Goal: Task Accomplishment & Management: Manage account settings

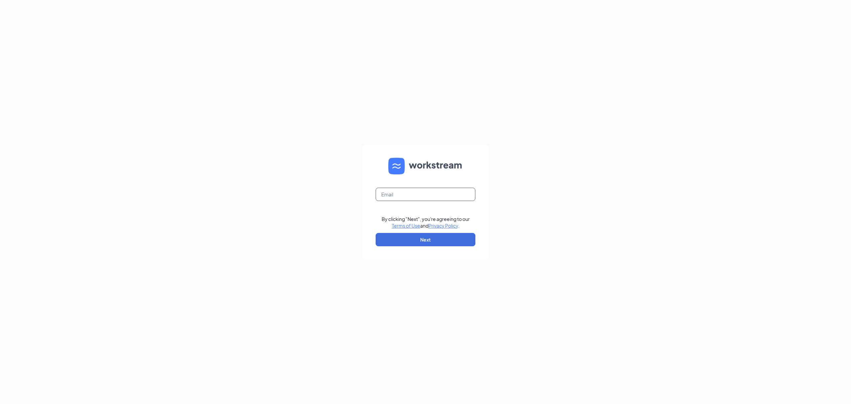
click at [385, 192] on input "text" at bounding box center [426, 194] width 100 height 13
type input "gmbellevue@bleedblue.net"
click at [438, 238] on button "Next" at bounding box center [426, 239] width 100 height 13
click at [437, 195] on input "gmbellevue@bleedblue.net" at bounding box center [426, 194] width 100 height 13
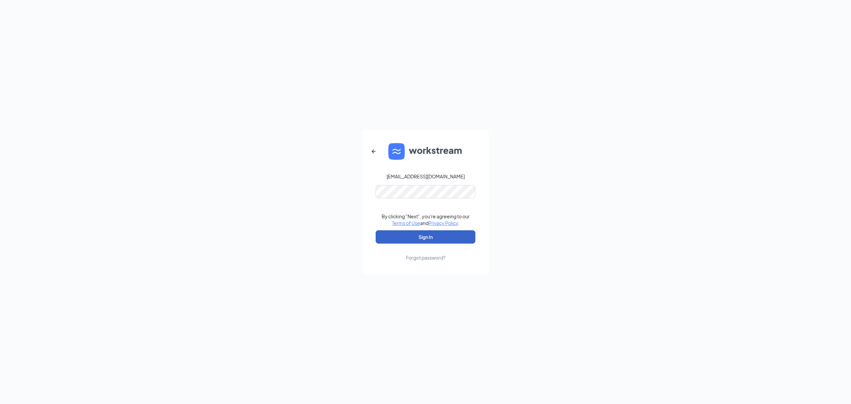
click at [443, 235] on button "Sign In" at bounding box center [426, 236] width 100 height 13
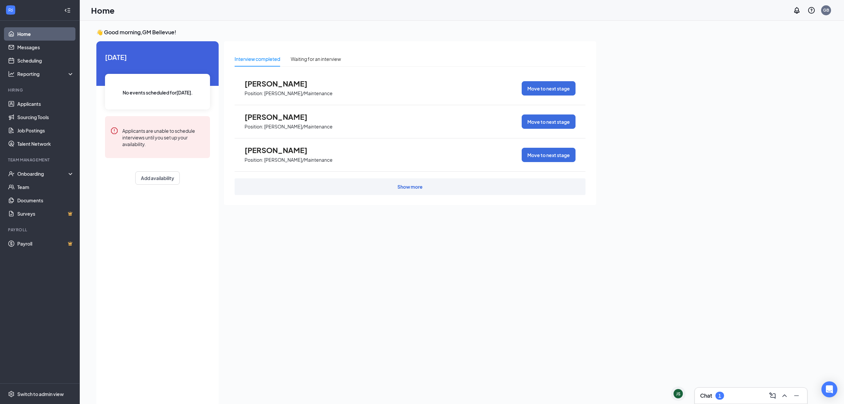
click at [644, 44] on div "👋 Good morning, GM Bellevue ! [DATE] No events scheduled for [DATE] . Applicant…" at bounding box center [462, 219] width 742 height 381
click at [652, 68] on div "👋 Good morning, GM Bellevue ! [DATE] No events scheduled for [DATE] . Applicant…" at bounding box center [462, 219] width 742 height 381
click at [658, 15] on div "Home GB" at bounding box center [462, 10] width 765 height 21
click at [660, 31] on div "👋 Good morning, GM Bellevue ! [DATE] No events scheduled for [DATE] . Applicant…" at bounding box center [462, 219] width 742 height 381
